Goal: Navigation & Orientation: Find specific page/section

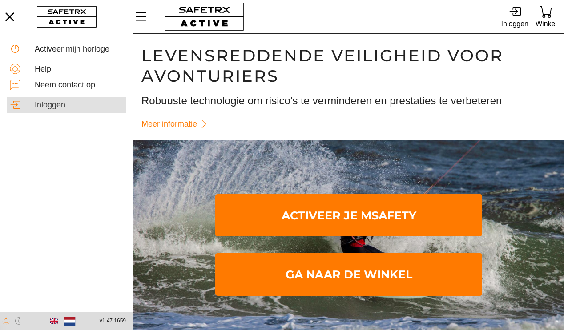
click at [63, 105] on div "Inloggen" at bounding box center [79, 105] width 88 height 10
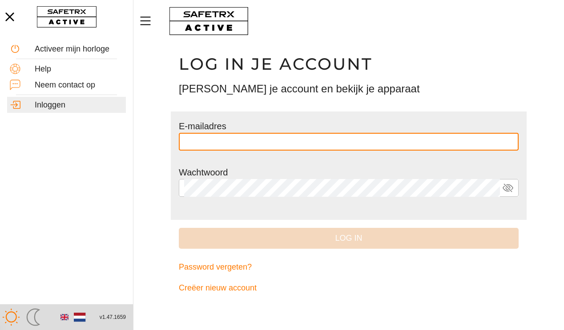
type input "**********"
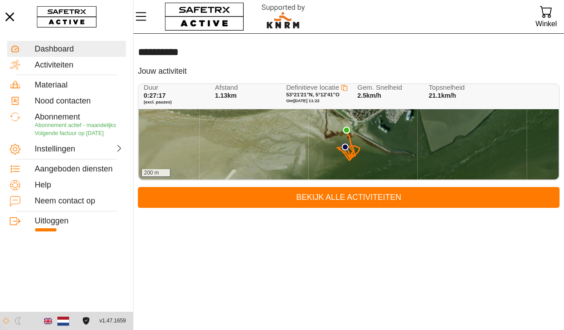
click at [328, 164] on div "200 m" at bounding box center [349, 144] width 420 height 70
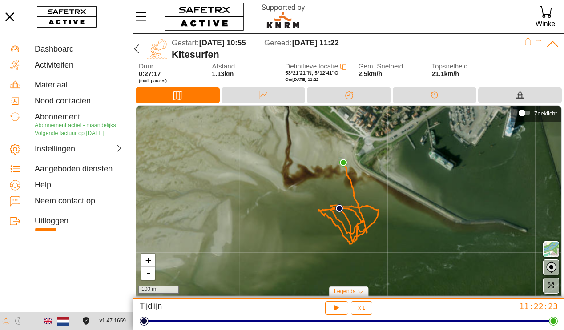
click at [335, 207] on img at bounding box center [339, 208] width 8 height 8
click at [310, 180] on div "Start Locatie × + - 100 m" at bounding box center [348, 201] width 425 height 190
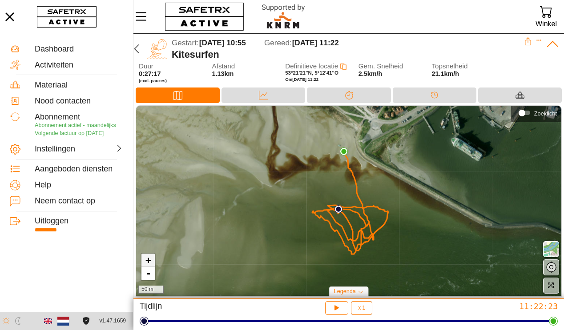
click at [149, 260] on link "+" at bounding box center [147, 260] width 13 height 13
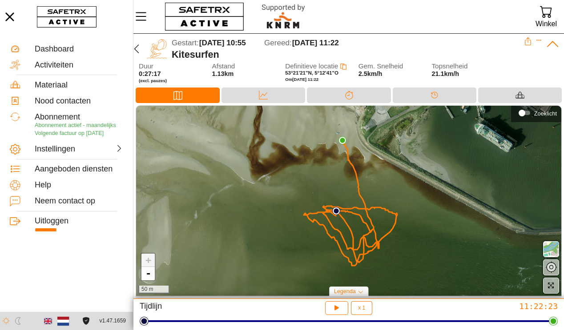
click at [149, 260] on link "+" at bounding box center [147, 260] width 13 height 13
click at [149, 261] on link "+" at bounding box center [147, 260] width 13 height 13
click at [150, 274] on link "-" at bounding box center [147, 273] width 13 height 13
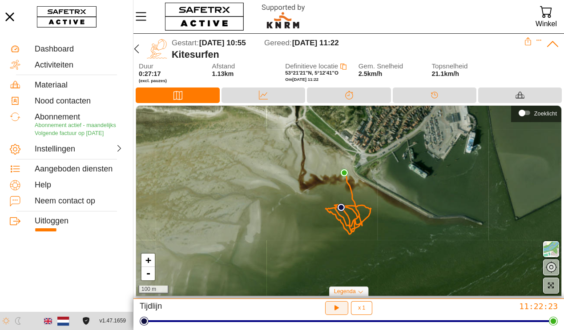
click at [341, 310] on icon "button" at bounding box center [336, 308] width 9 height 9
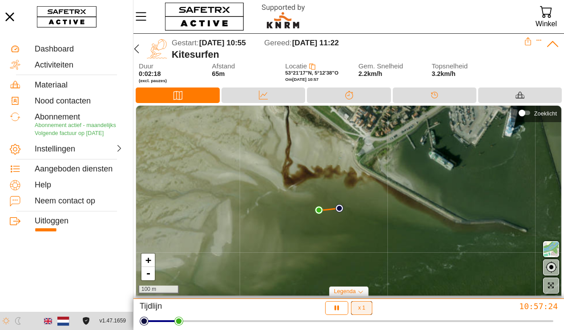
click at [361, 311] on span "x 1" at bounding box center [361, 307] width 7 height 5
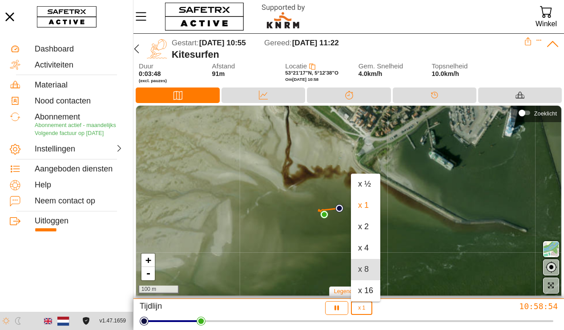
click at [365, 270] on div "x 8" at bounding box center [365, 270] width 15 height 10
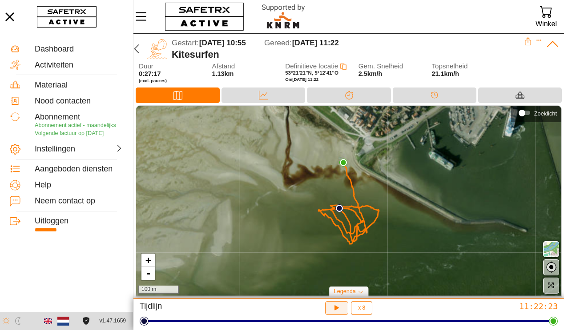
click at [337, 311] on icon "button" at bounding box center [336, 308] width 9 height 9
click at [367, 308] on button "x 8" at bounding box center [361, 308] width 21 height 14
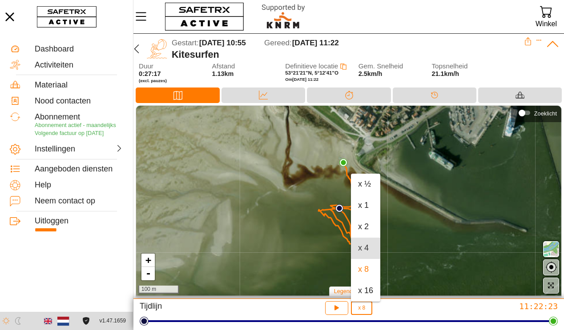
click at [367, 250] on div "x 4" at bounding box center [365, 249] width 15 height 10
type input "4"
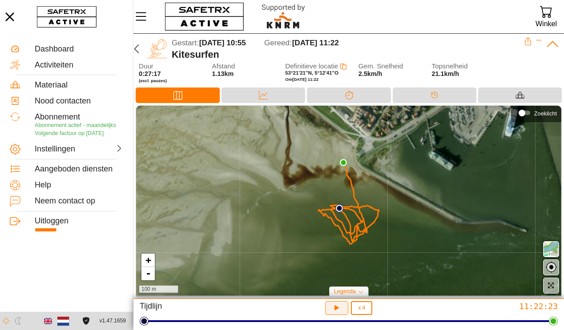
click at [338, 311] on icon "button" at bounding box center [336, 308] width 9 height 9
click at [265, 92] on icon at bounding box center [263, 95] width 9 height 9
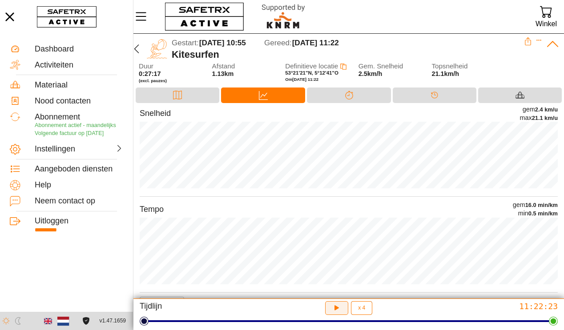
click at [337, 305] on icon "button" at bounding box center [336, 308] width 9 height 9
click at [352, 94] on icon at bounding box center [349, 95] width 9 height 9
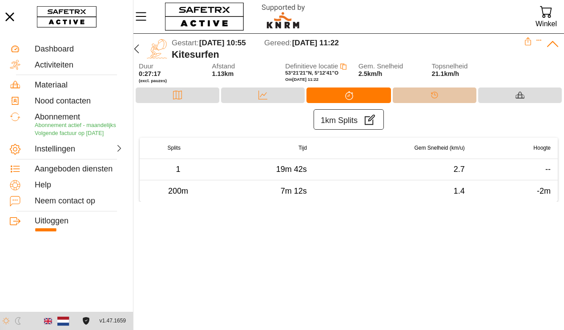
click at [428, 90] on div "Tijdlijn" at bounding box center [434, 94] width 18 height 13
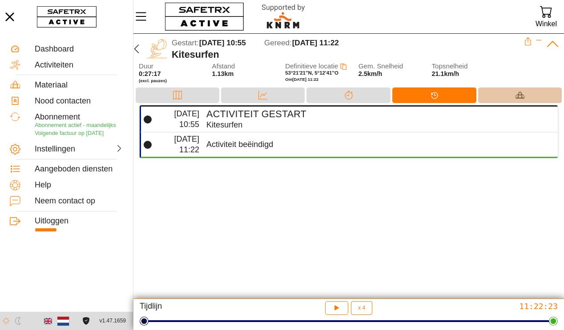
click at [521, 96] on img at bounding box center [519, 95] width 9 height 9
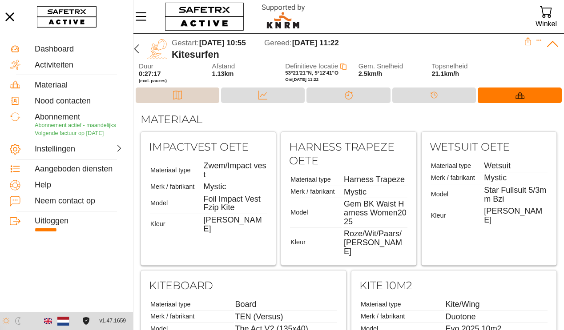
click at [184, 94] on div "Kaart" at bounding box center [177, 94] width 18 height 13
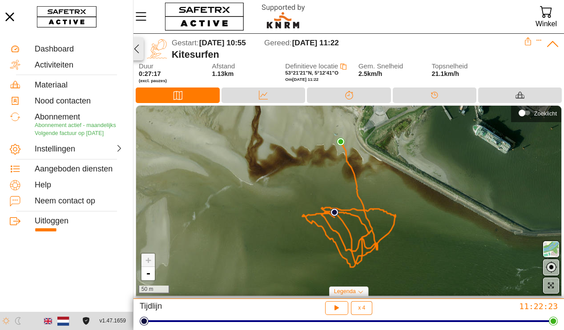
click at [133, 50] on icon "button" at bounding box center [136, 49] width 11 height 11
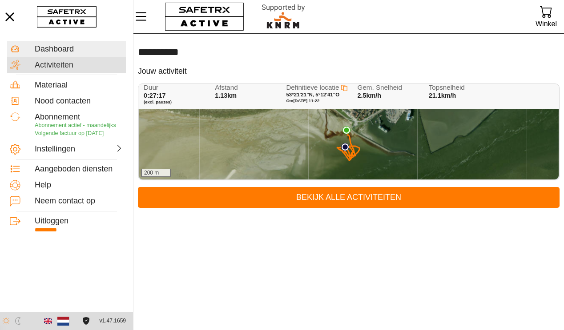
click at [68, 71] on div "Activiteiten" at bounding box center [66, 65] width 119 height 16
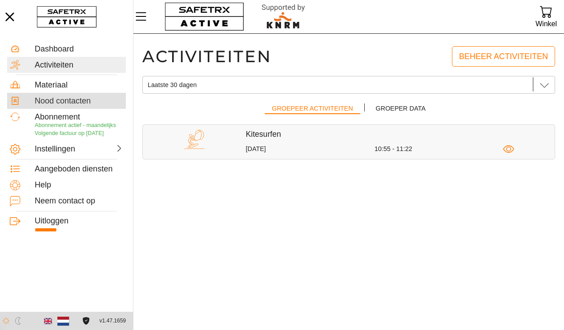
click at [67, 104] on div "Nood contacten" at bounding box center [79, 101] width 88 height 10
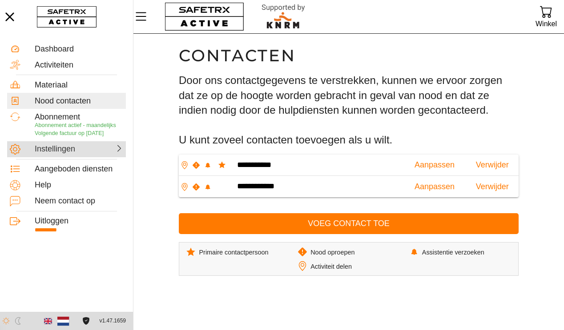
click at [68, 154] on div "Instellingen" at bounding box center [56, 149] width 43 height 10
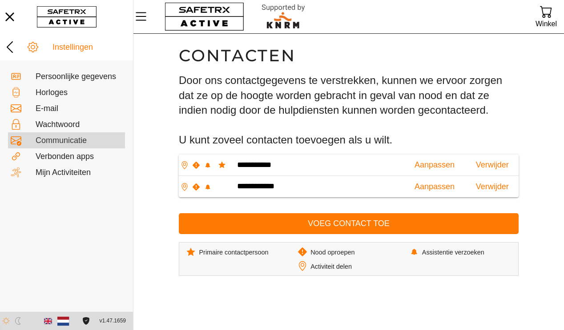
click at [48, 141] on div "Communicatie" at bounding box center [79, 141] width 87 height 10
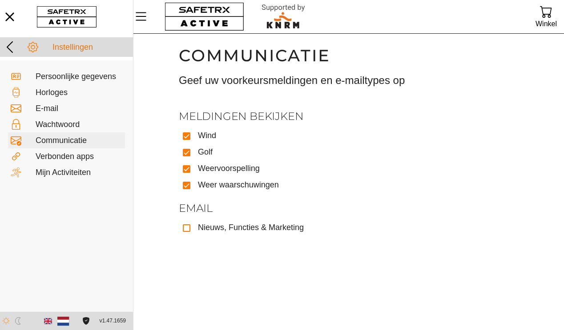
click at [11, 37] on div "Instellingen" at bounding box center [66, 47] width 133 height 20
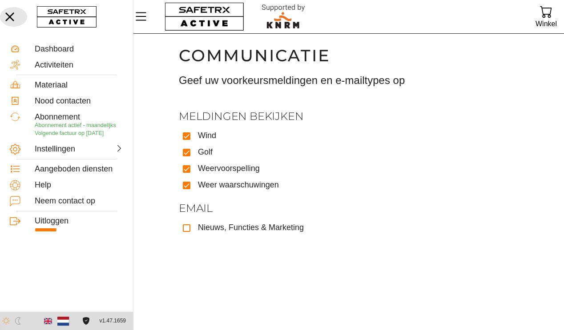
click at [15, 17] on icon "button" at bounding box center [10, 17] width 20 height 20
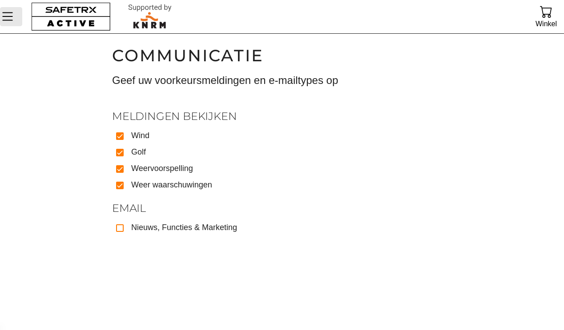
click at [14, 17] on icon "Menu" at bounding box center [7, 16] width 15 height 15
